Goal: Information Seeking & Learning: Understand process/instructions

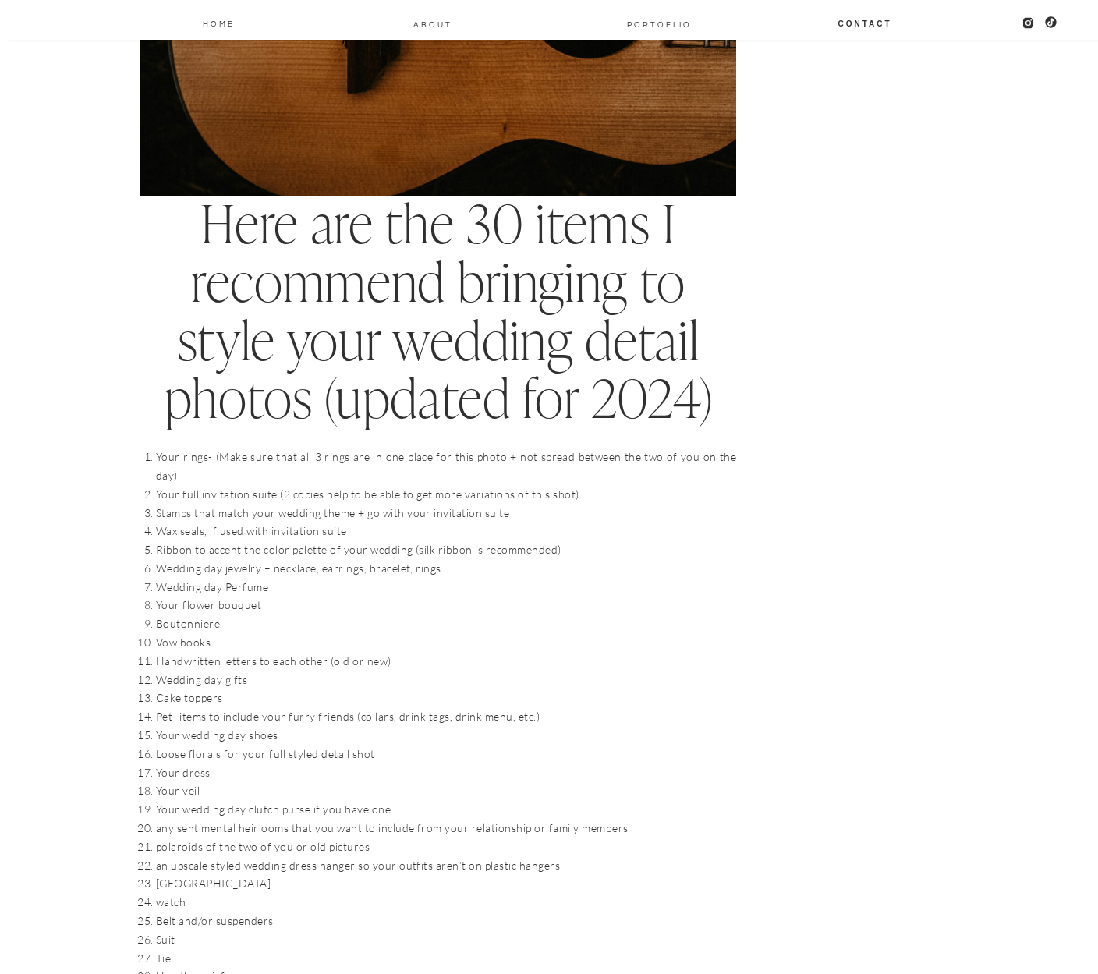
scroll to position [1326, 0]
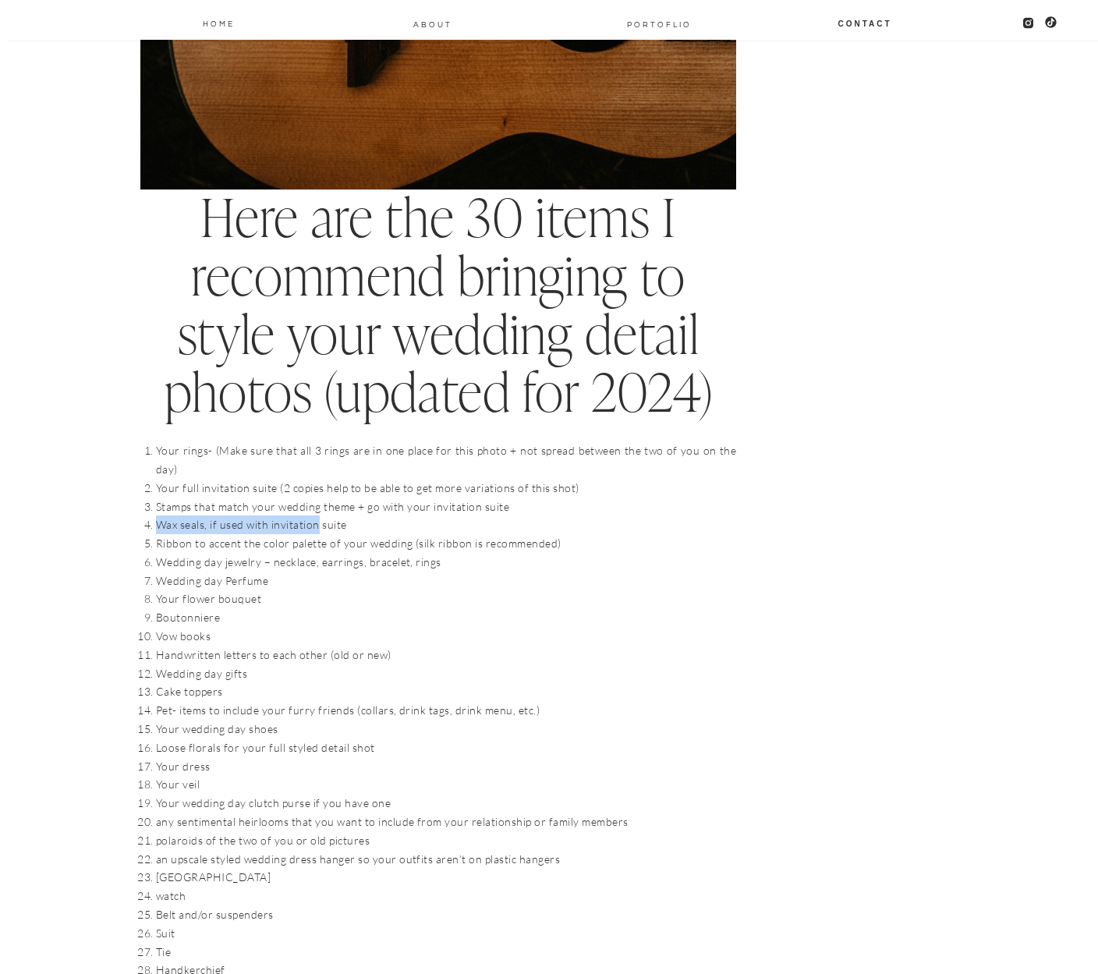
drag, startPoint x: 155, startPoint y: 504, endPoint x: 317, endPoint y: 506, distance: 161.4
click at [317, 515] on li "Wax seals, if used with invitation suite" at bounding box center [446, 524] width 580 height 19
copy li "Wax seals, if used with invitation"
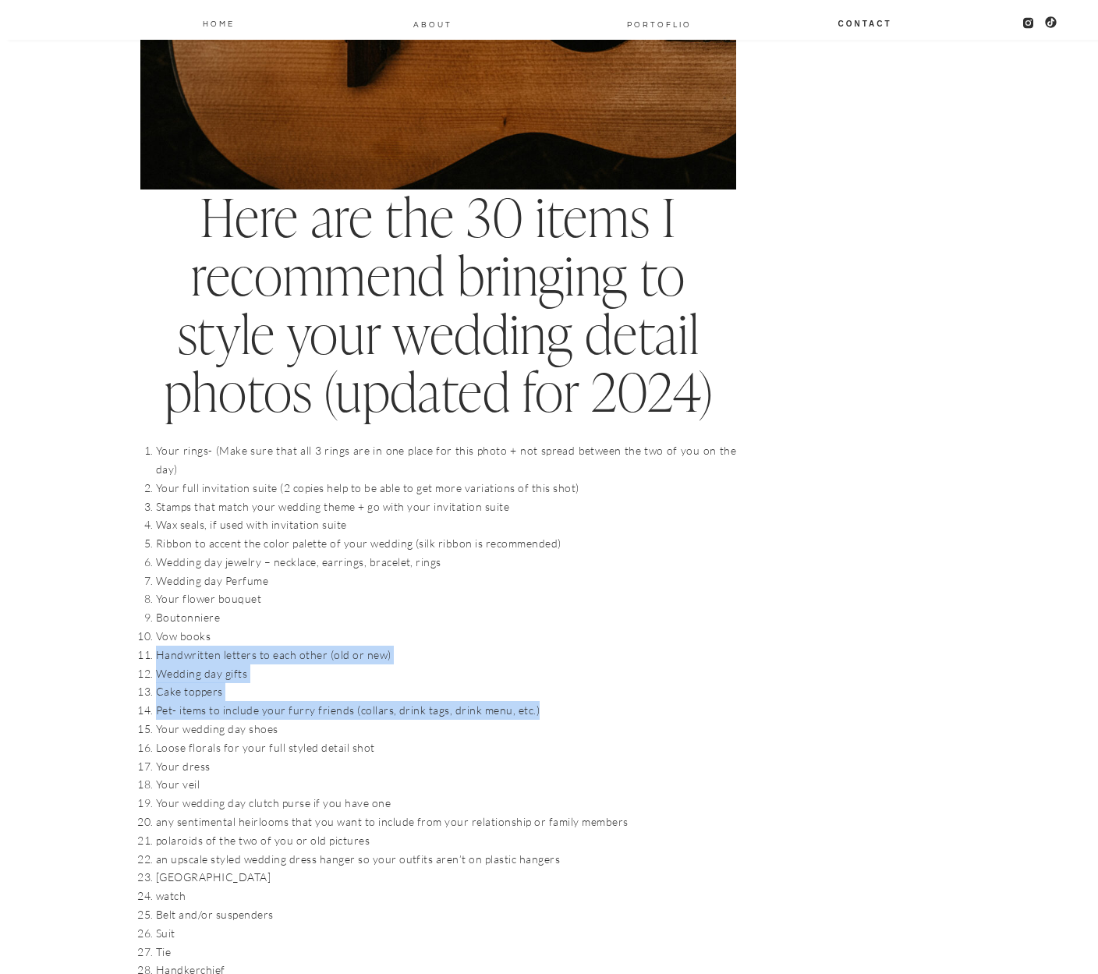
drag, startPoint x: 154, startPoint y: 636, endPoint x: 542, endPoint y: 687, distance: 391.6
click at [542, 687] on ol "Your rings- (Make sure that all 3 rings are in one place for this photo + not s…" at bounding box center [446, 747] width 580 height 612
copy ol "Handwritten letters to each other (old or new) Wedding day gifts Cake toppers P…"
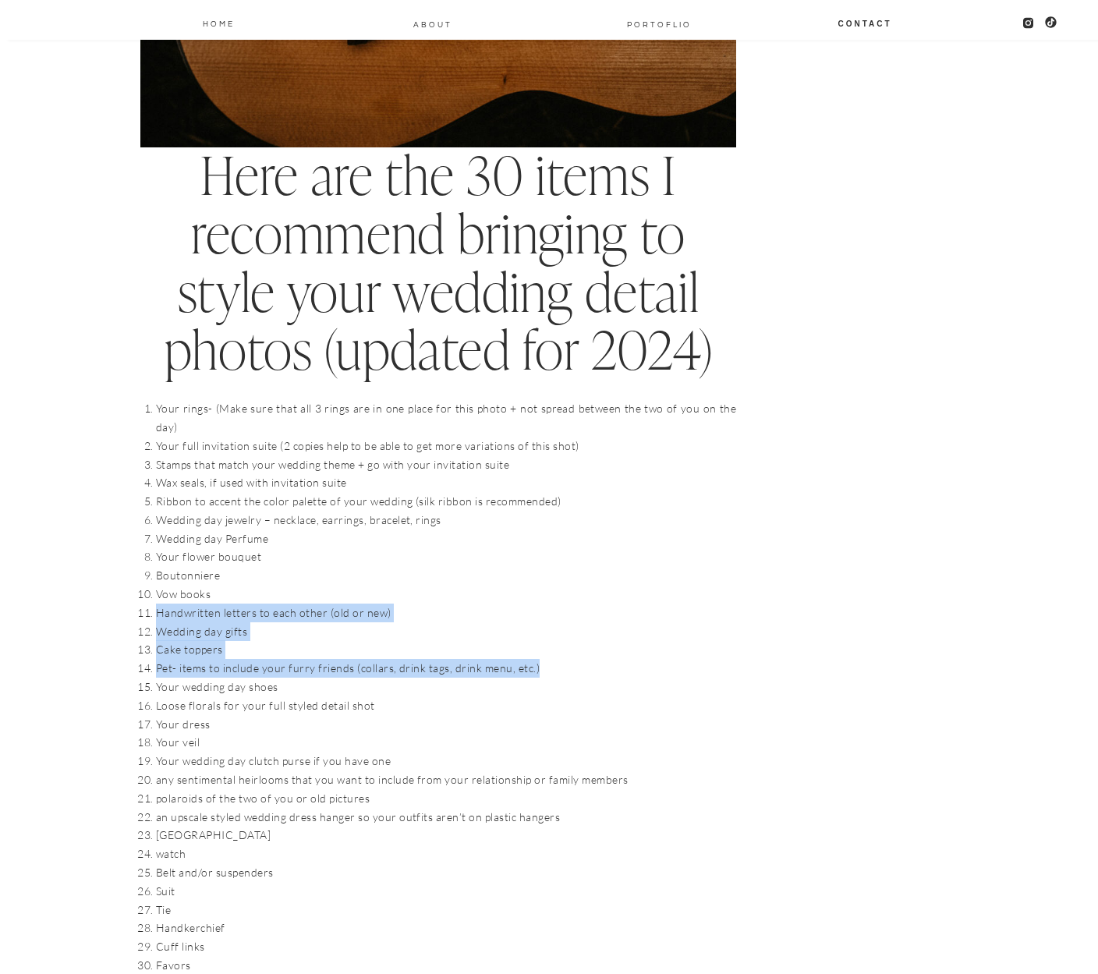
scroll to position [1560, 0]
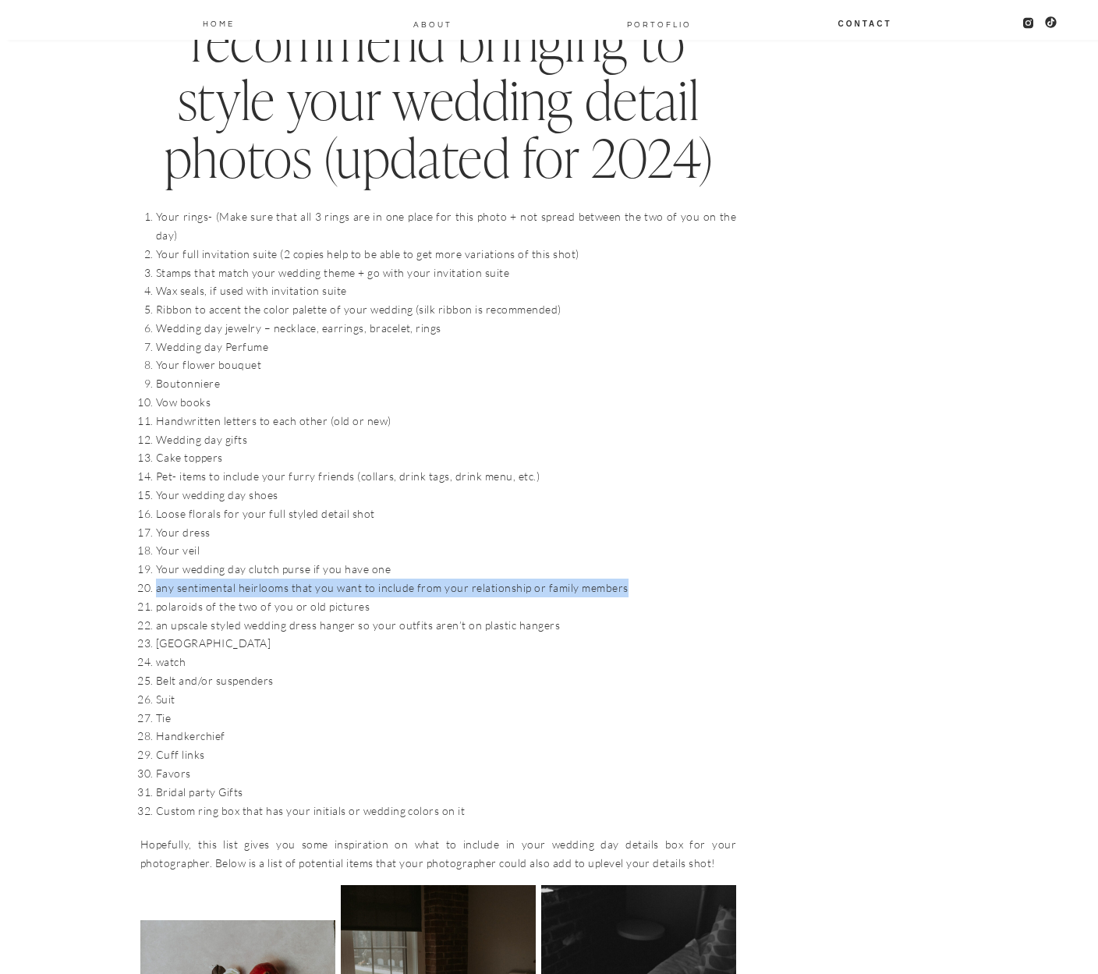
drag, startPoint x: 156, startPoint y: 567, endPoint x: 625, endPoint y: 574, distance: 469.5
click at [625, 579] on li "any sentimental heirlooms that you want to include from your relationship or fa…" at bounding box center [446, 588] width 580 height 19
copy li "any sentimental heirlooms that you want to include from your relationship or fa…"
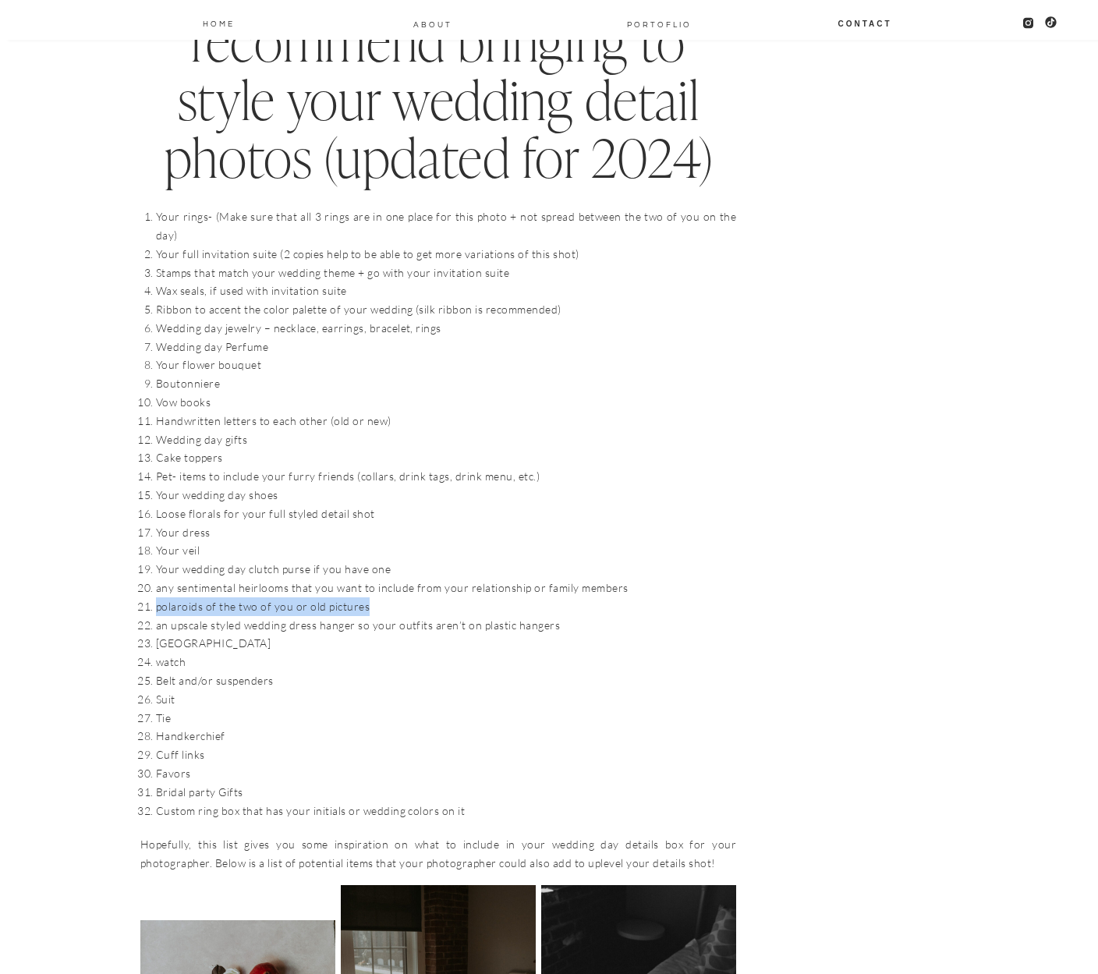
drag, startPoint x: 279, startPoint y: 609, endPoint x: 368, endPoint y: 586, distance: 91.7
click at [368, 597] on li "polaroids of the two of you or old pictures" at bounding box center [446, 606] width 580 height 19
copy li "polaroids of the two of you or old pictures"
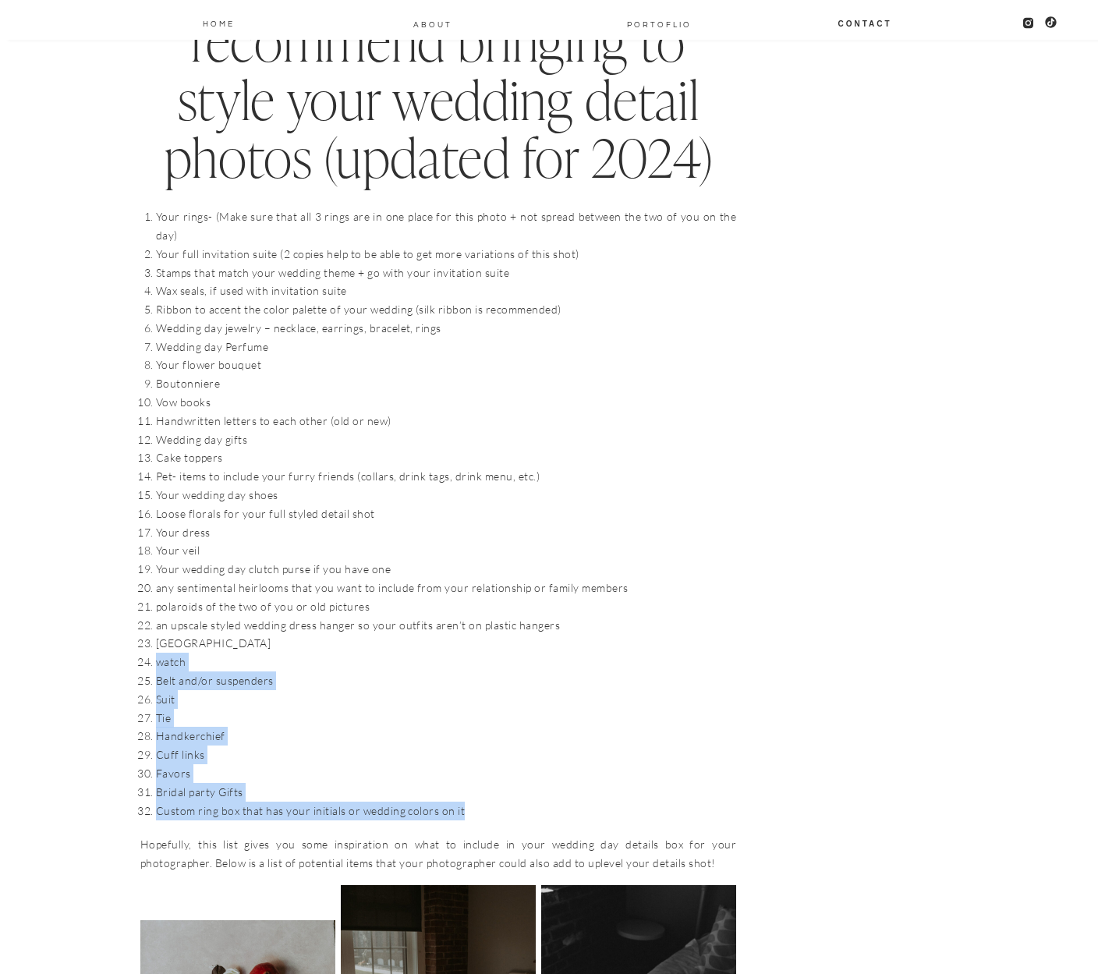
drag, startPoint x: 155, startPoint y: 640, endPoint x: 463, endPoint y: 787, distance: 341.1
click at [463, 787] on ol "Your rings- (Make sure that all 3 rings are in one place for this photo + not s…" at bounding box center [446, 513] width 580 height 612
copy ol "watch Belt and/or suspenders Suit Tie Handkerchief Cuff links Favors Bridal par…"
